Goal: Transaction & Acquisition: Subscribe to service/newsletter

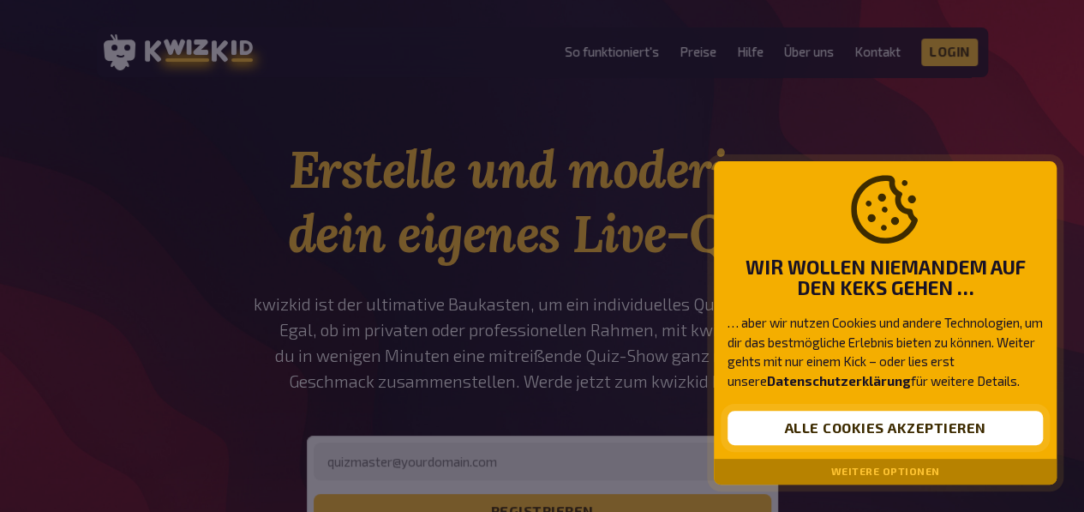
click at [809, 413] on button "Alle Cookies akzeptieren" at bounding box center [885, 427] width 315 height 34
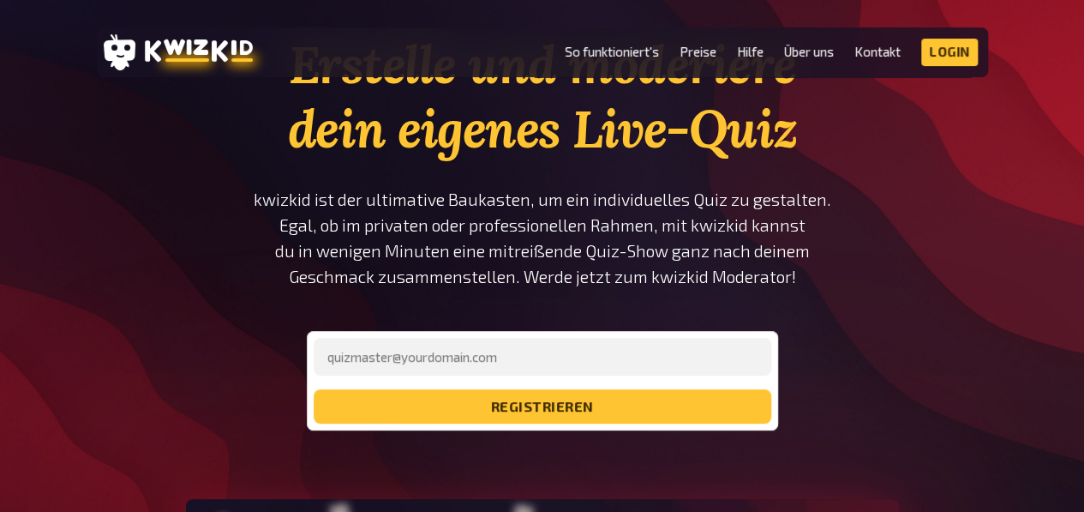
scroll to position [107, 0]
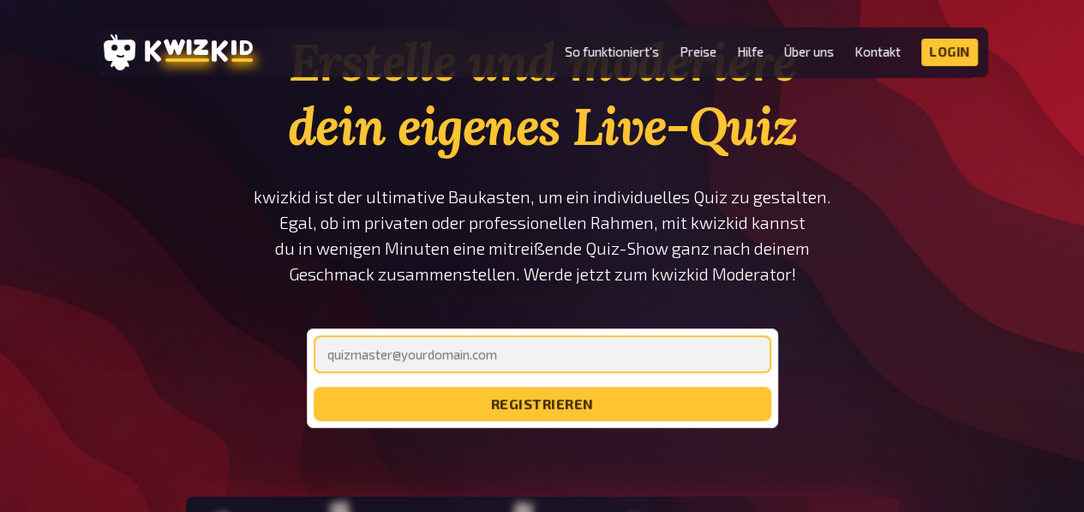
click at [583, 371] on input "email" at bounding box center [543, 354] width 458 height 38
type input "[EMAIL_ADDRESS][DOMAIN_NAME]"
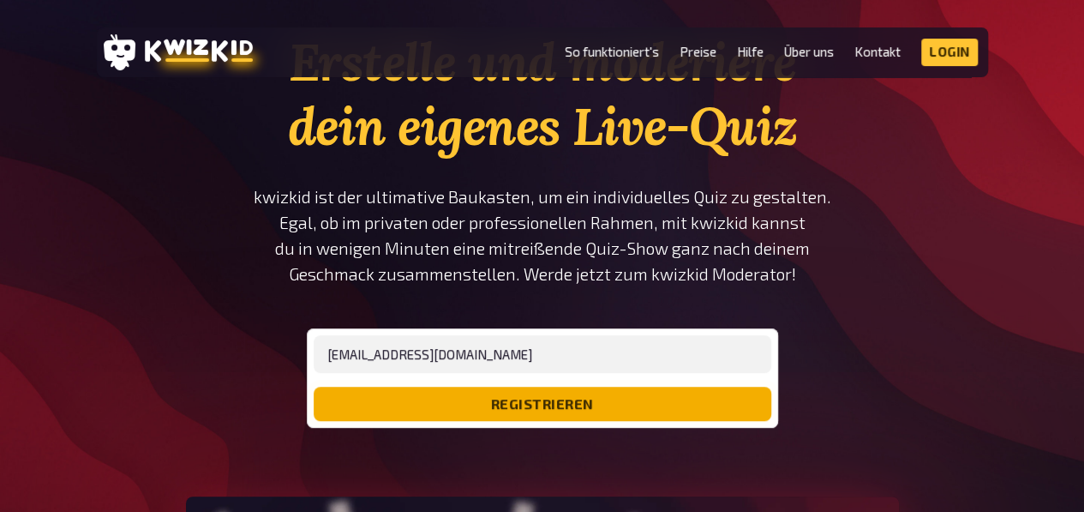
click at [497, 410] on button "registrieren" at bounding box center [543, 403] width 458 height 34
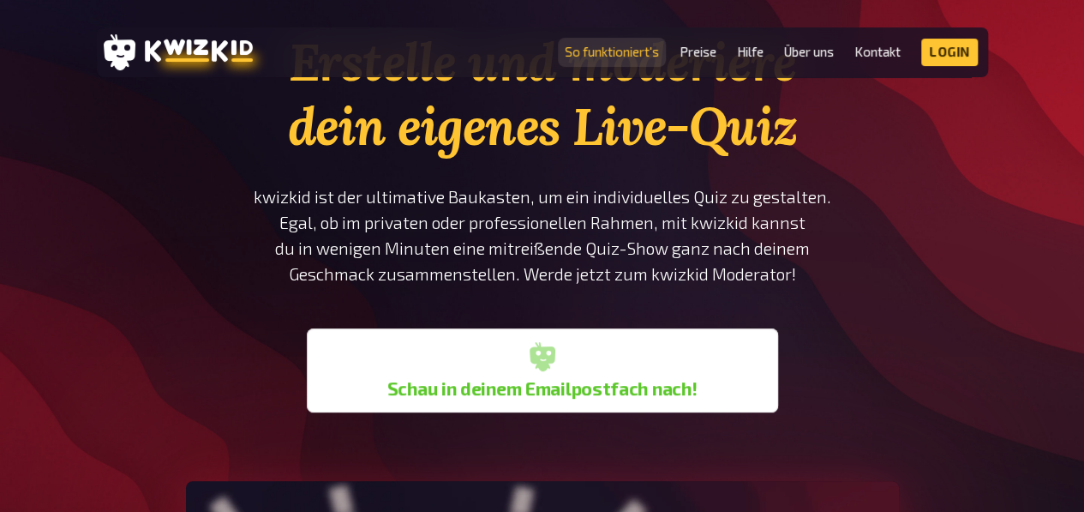
click at [610, 58] on link "So funktioniert's" at bounding box center [612, 52] width 94 height 15
